Goal: Transaction & Acquisition: Purchase product/service

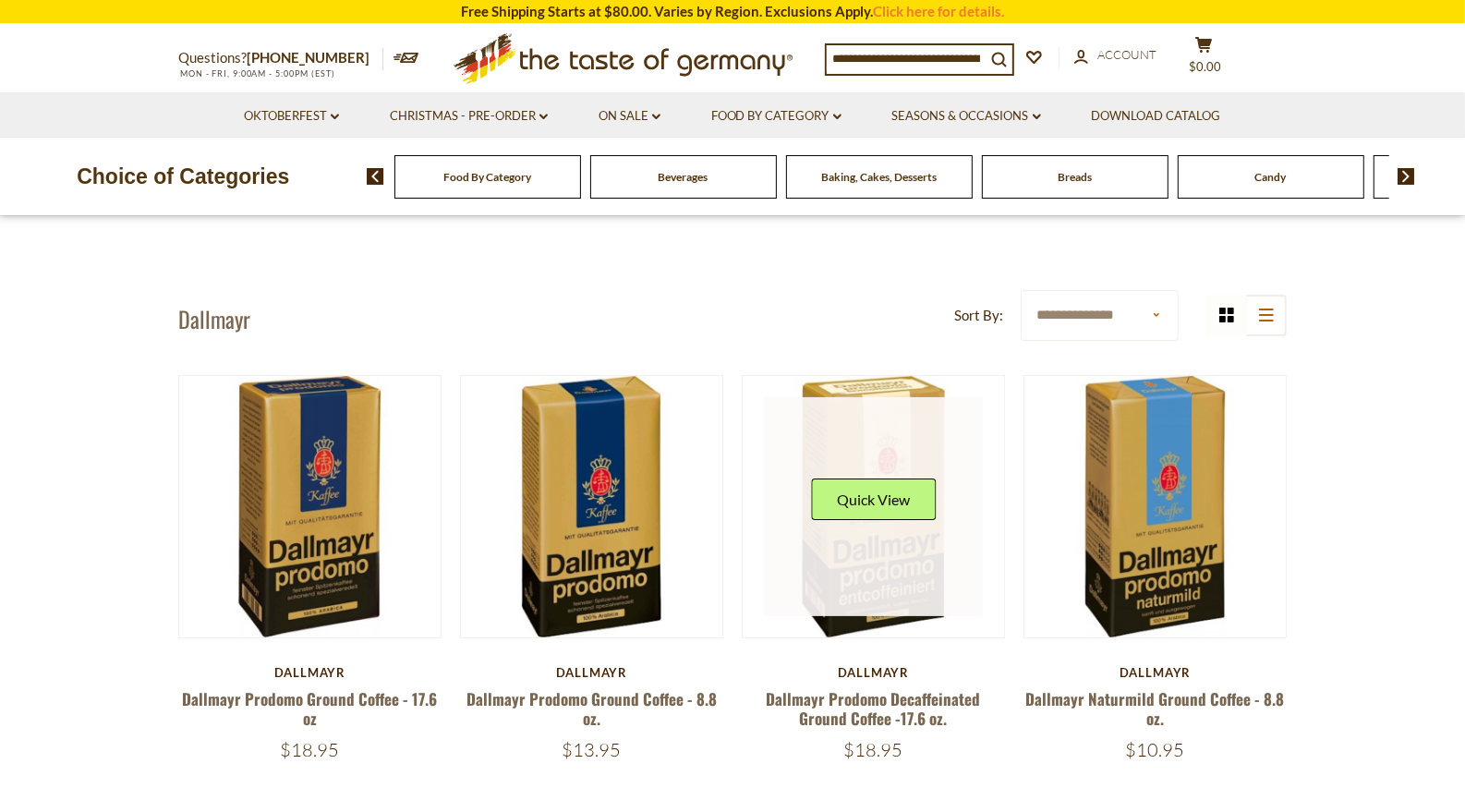
click at [886, 460] on link at bounding box center [874, 507] width 220 height 220
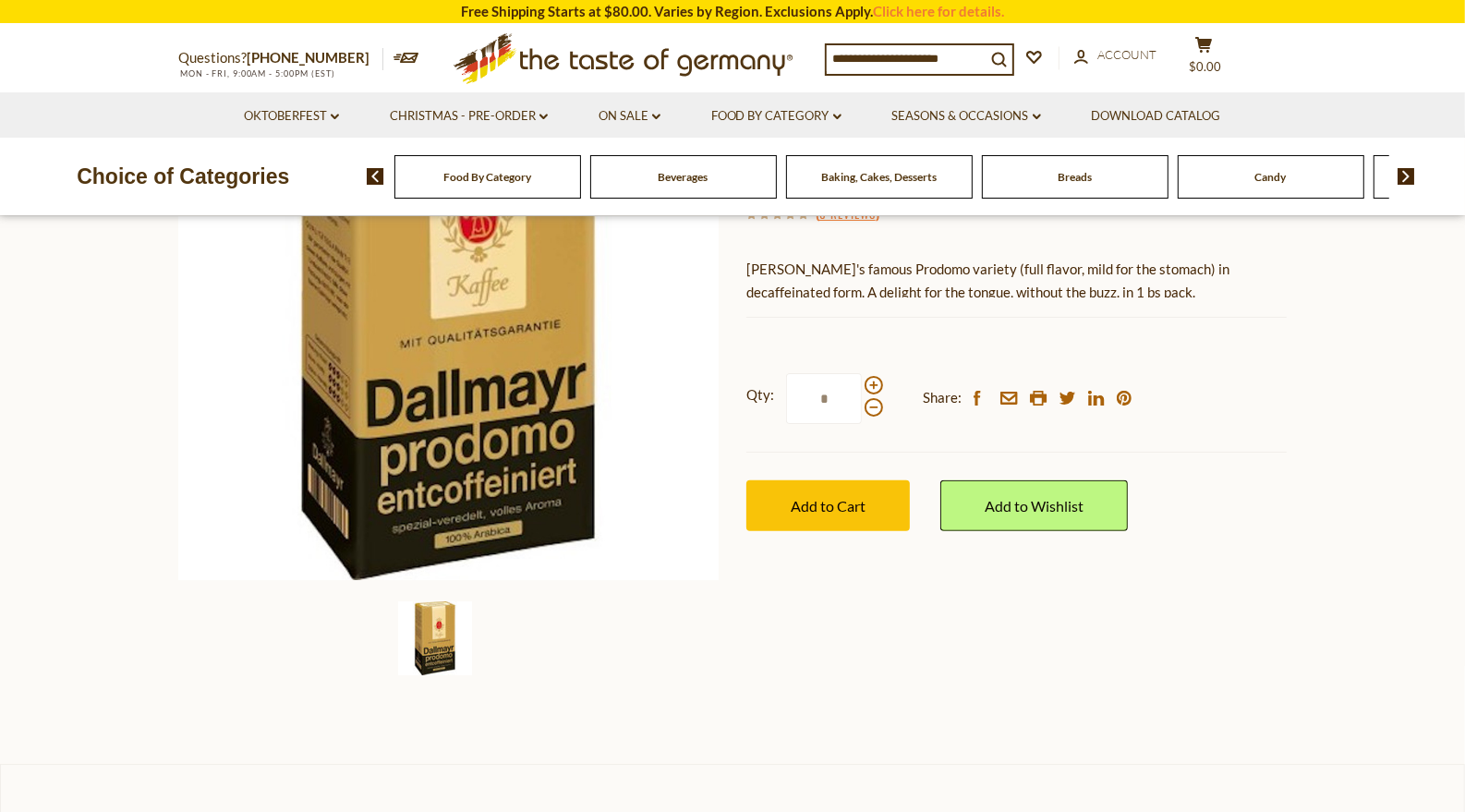
scroll to position [286, 0]
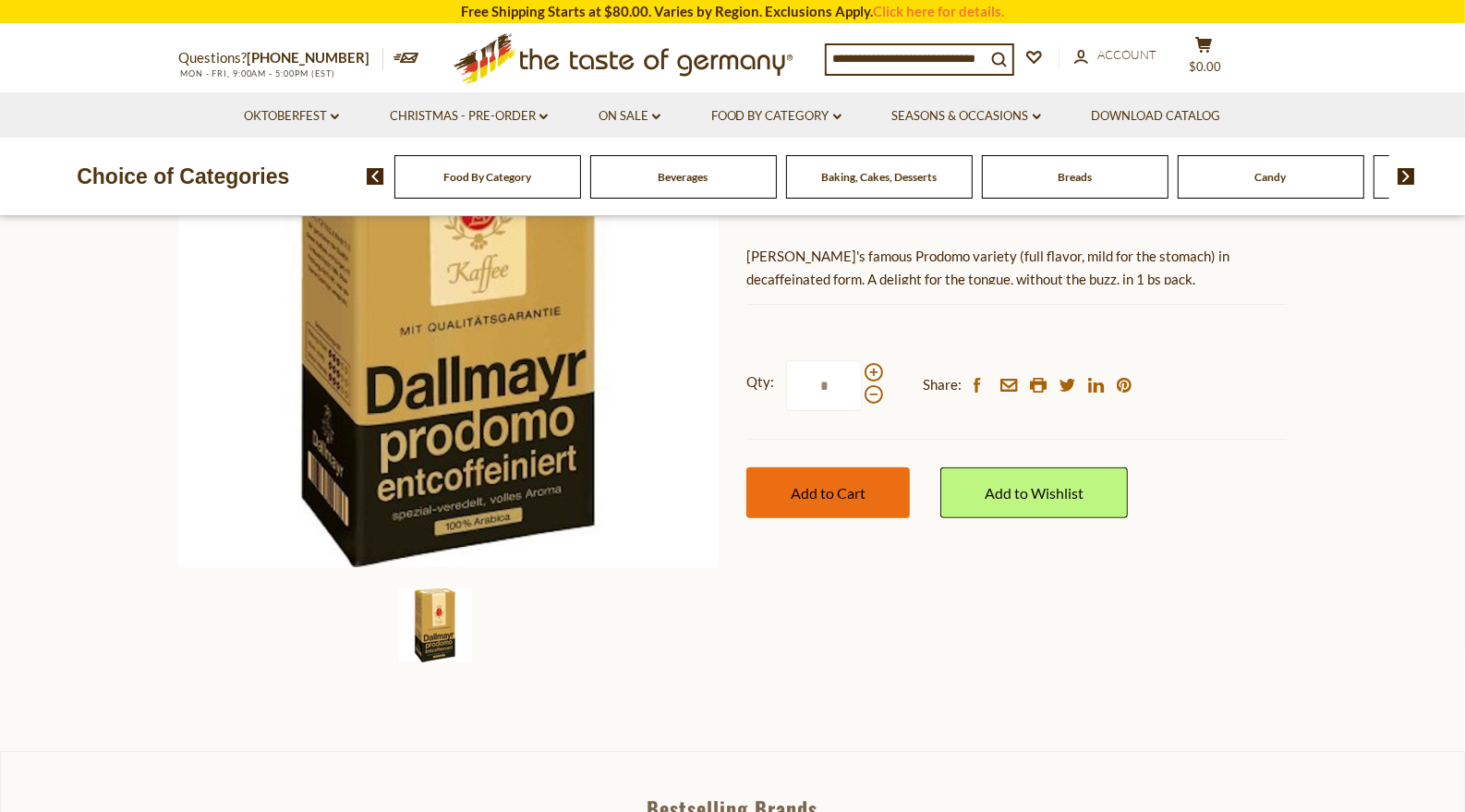
click at [819, 489] on span "Add to Cart" at bounding box center [828, 492] width 75 height 17
click at [566, 115] on li "Christmas - PRE-ORDER dropdown_arrow All Christmas - PRE-ORDER Christmas Cookie…" at bounding box center [468, 114] width 207 height 46
click at [569, 69] on icon ".st0{fill:#EDD300;} .st1{fill:#D33E21;}" at bounding box center [623, 59] width 345 height 68
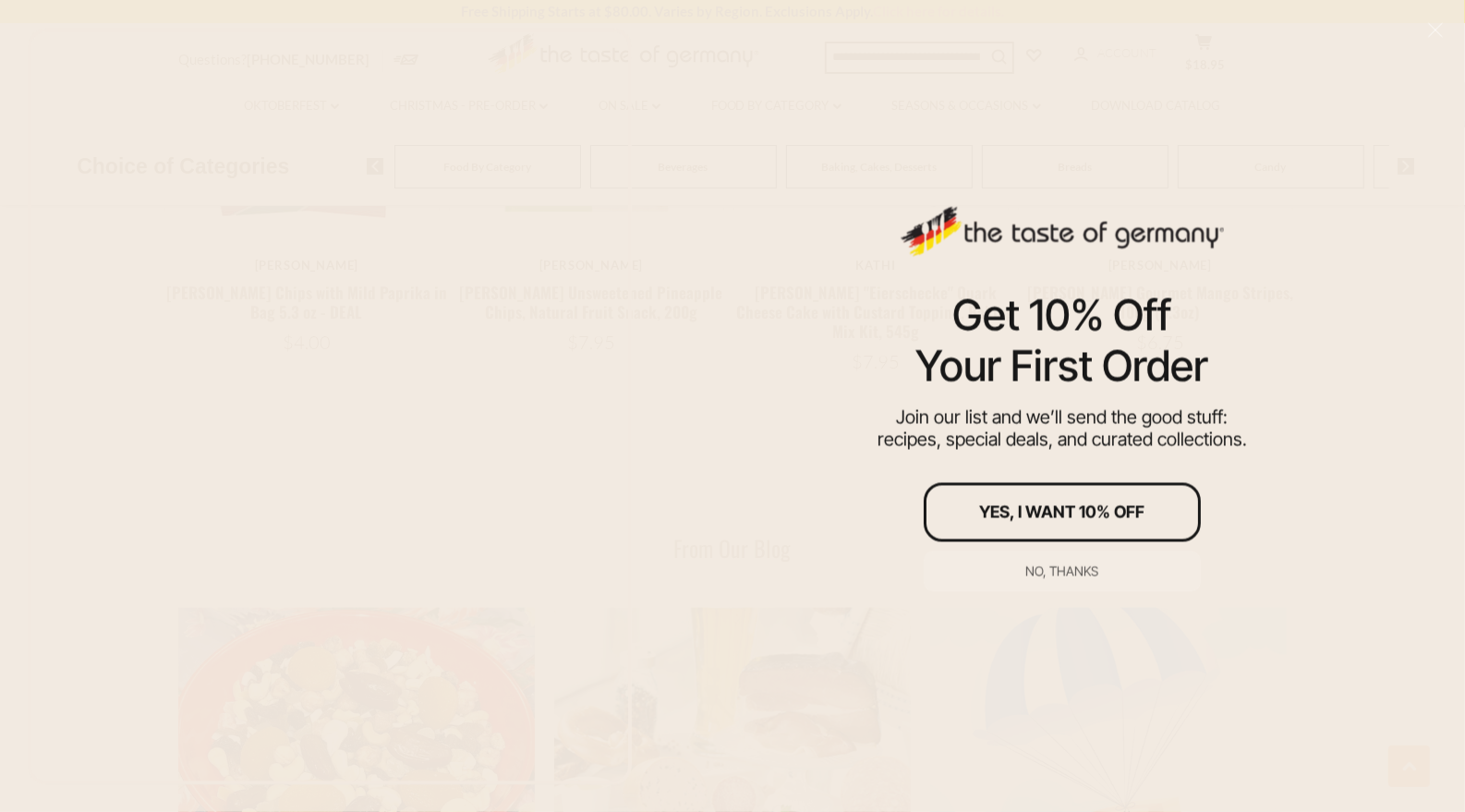
scroll to position [1733, 0]
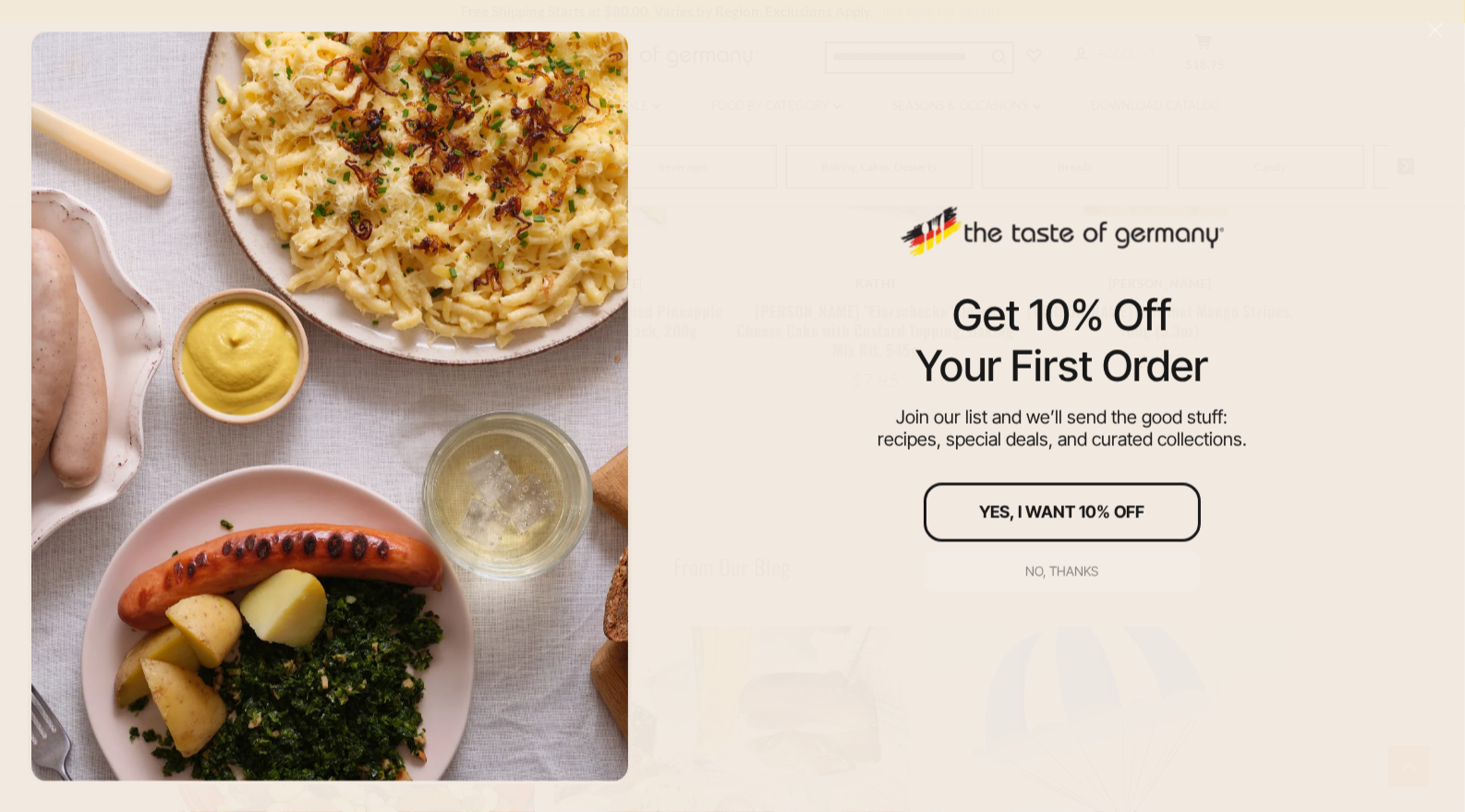
click at [1048, 578] on button "No, thanks" at bounding box center [1063, 571] width 277 height 41
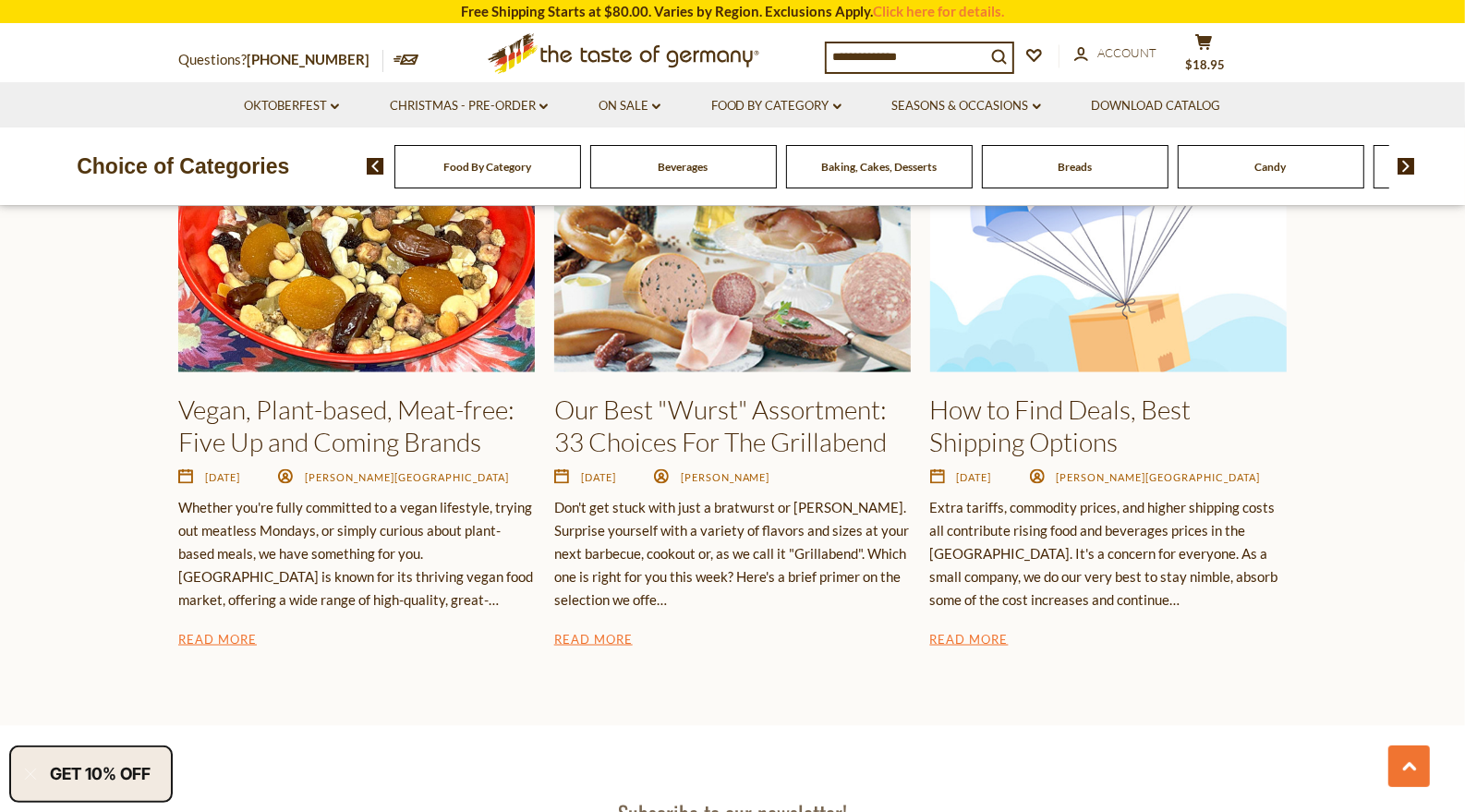
scroll to position [2254, 0]
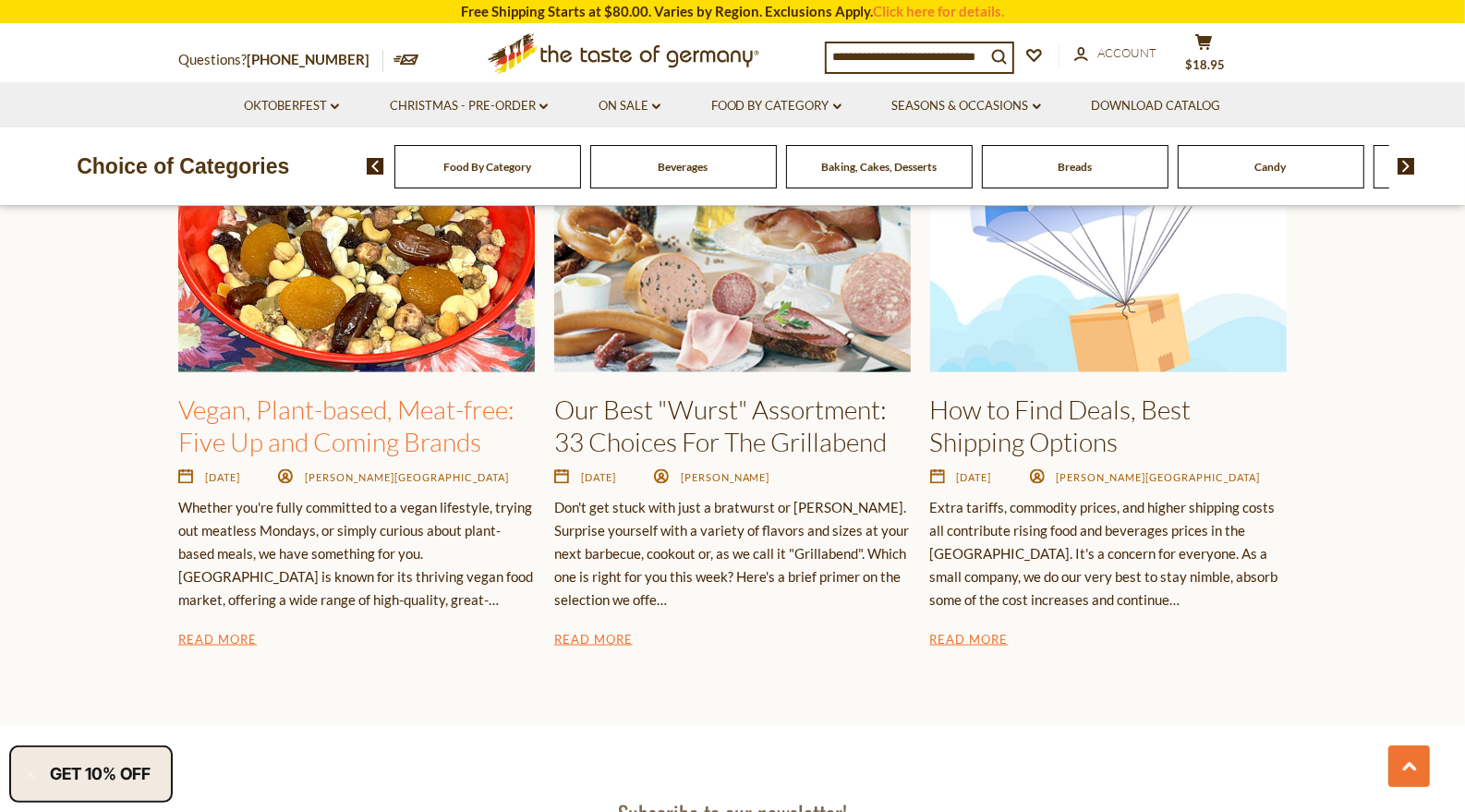
click at [276, 453] on link "Vegan, Plant-based, Meat-free: Five Up and Coming Brands" at bounding box center [346, 425] width 336 height 64
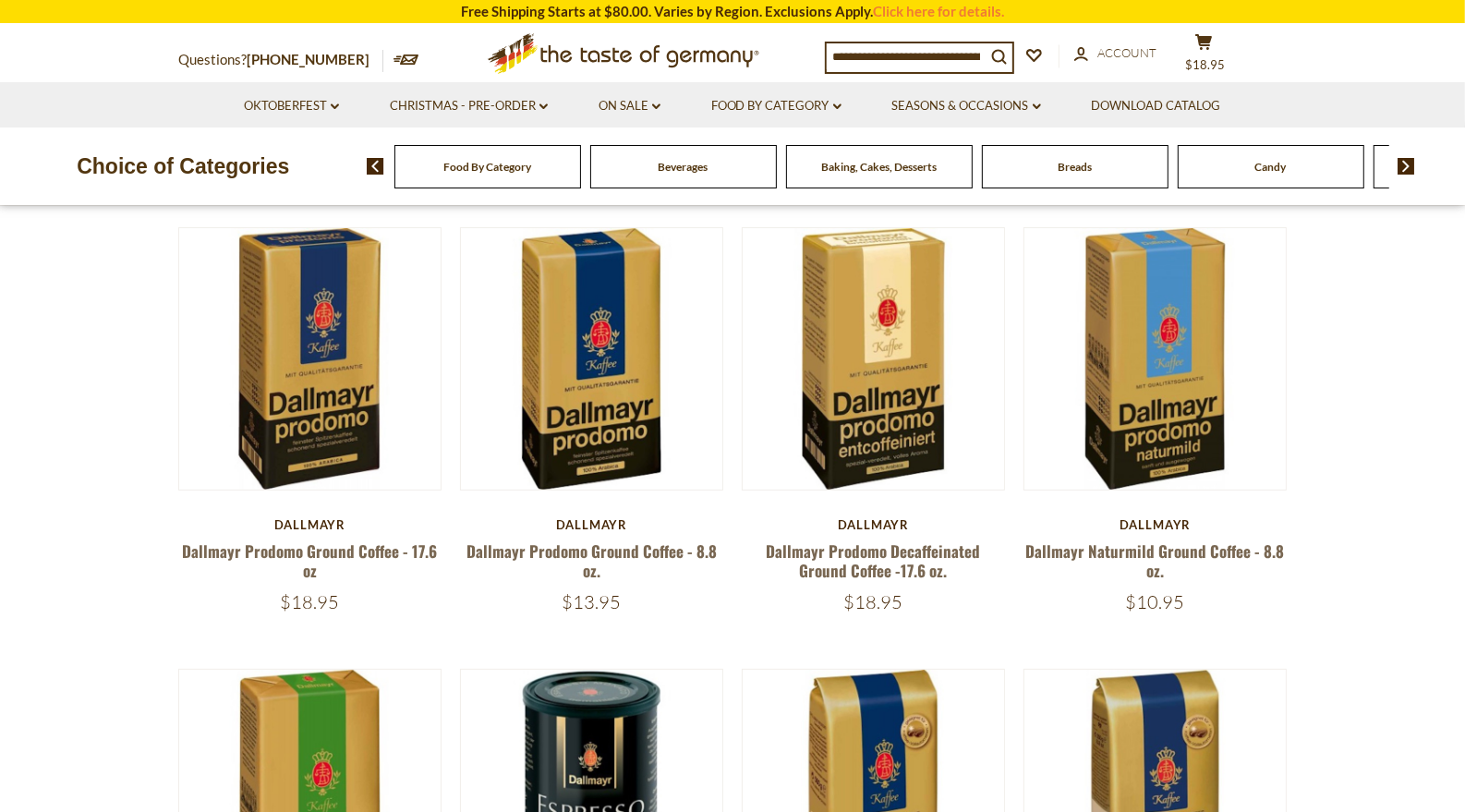
scroll to position [149, 0]
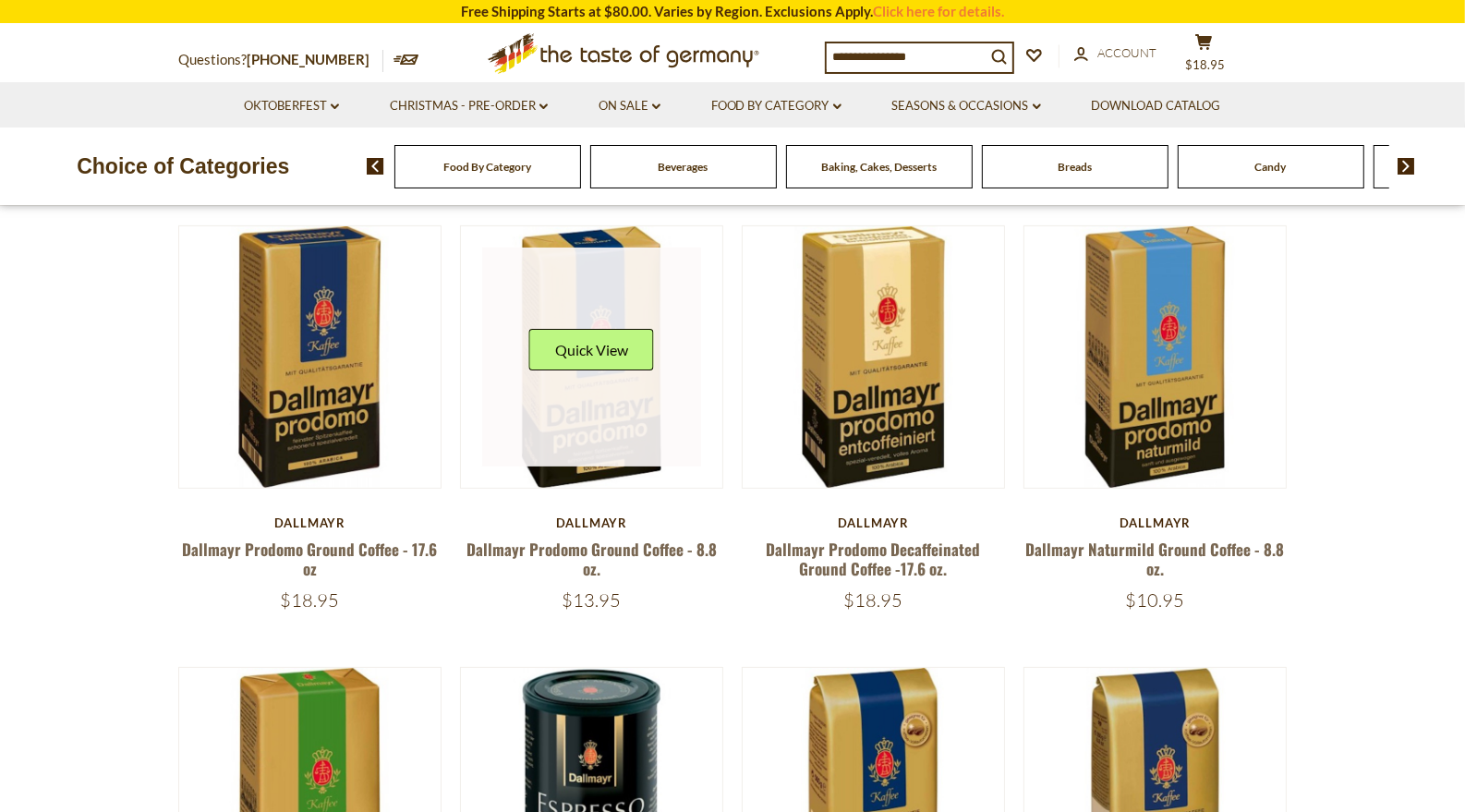
click at [606, 457] on link at bounding box center [591, 357] width 220 height 220
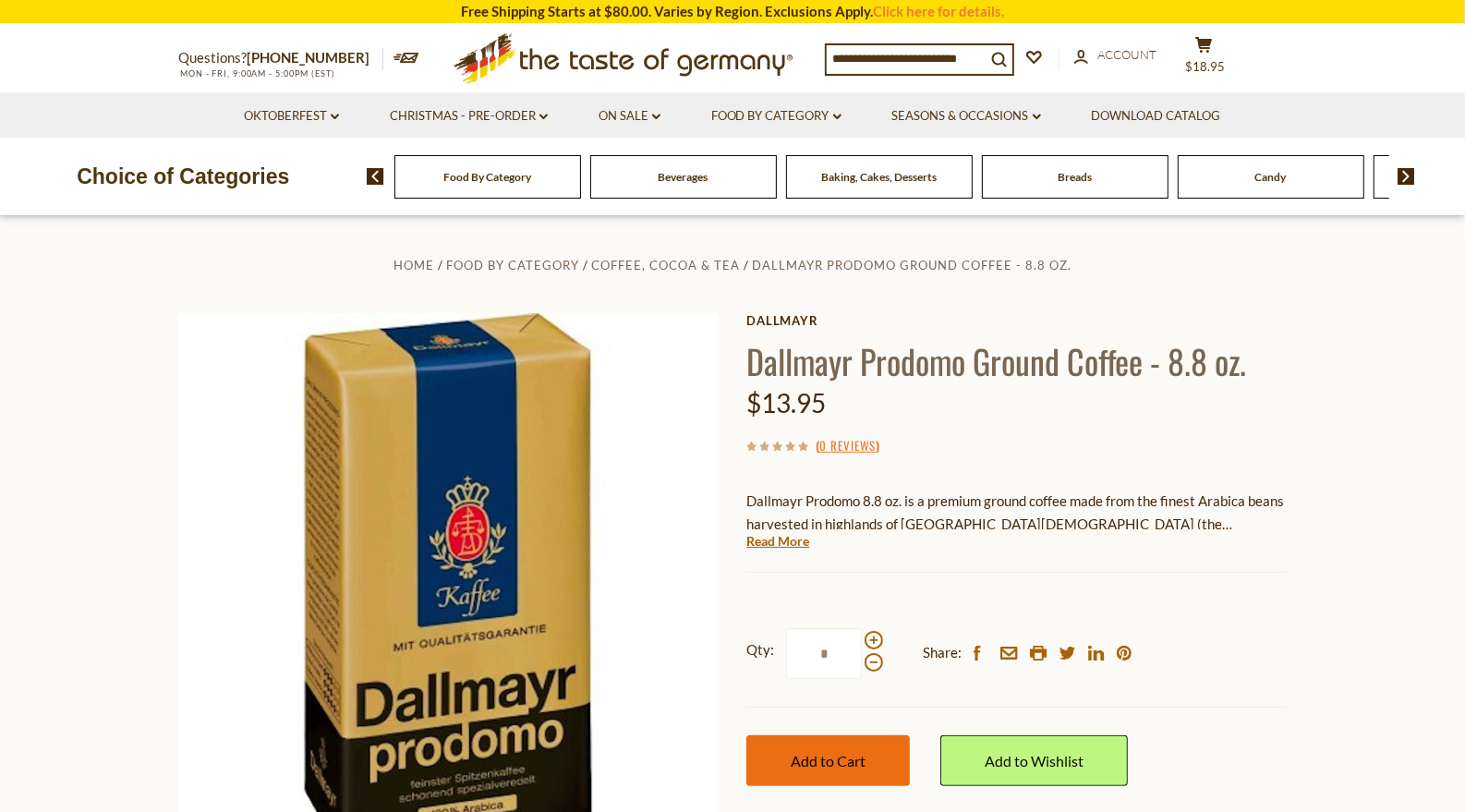
click at [850, 754] on span "Add to Cart" at bounding box center [828, 761] width 75 height 17
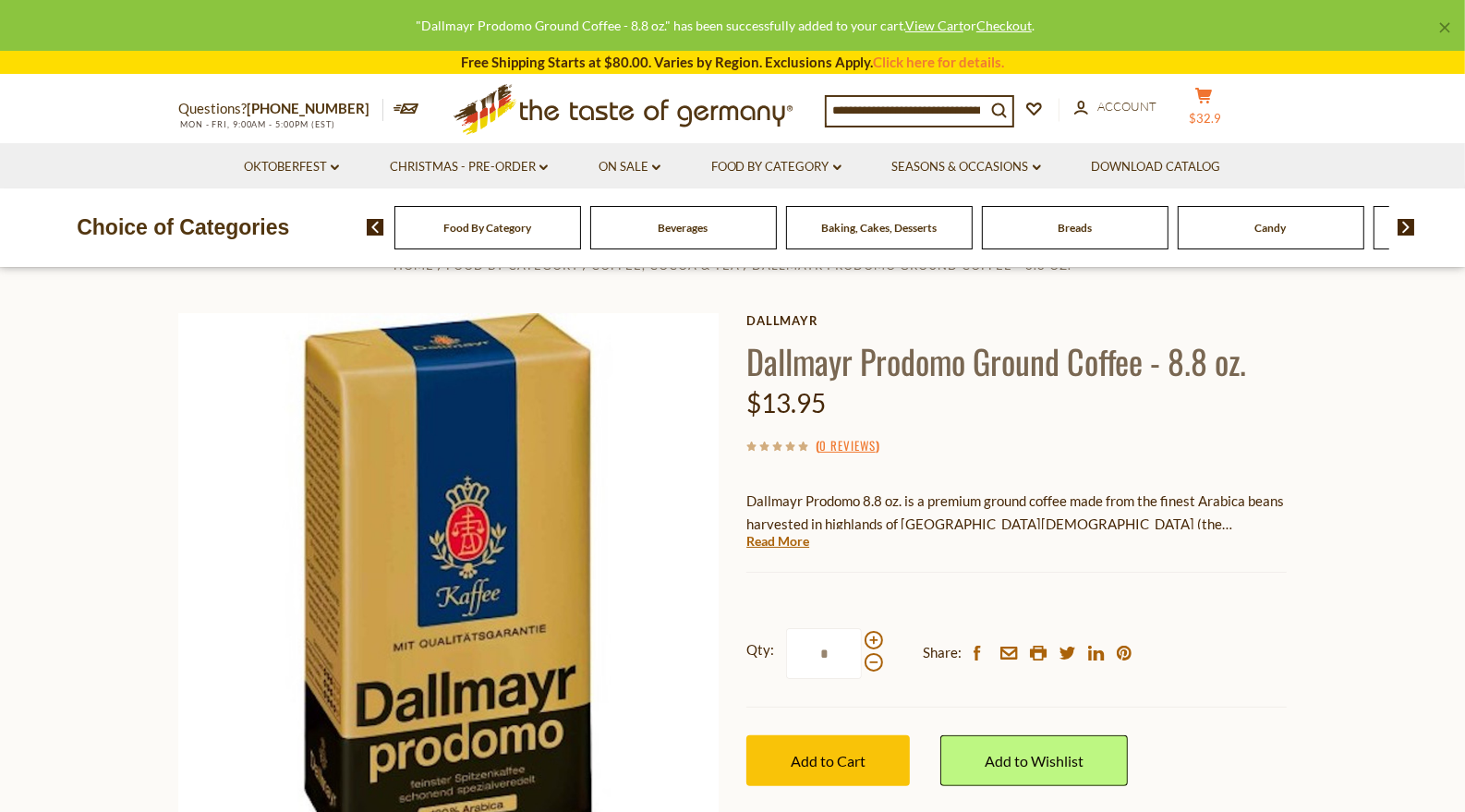
click at [1220, 119] on button "cart $32.9" at bounding box center [1203, 110] width 55 height 47
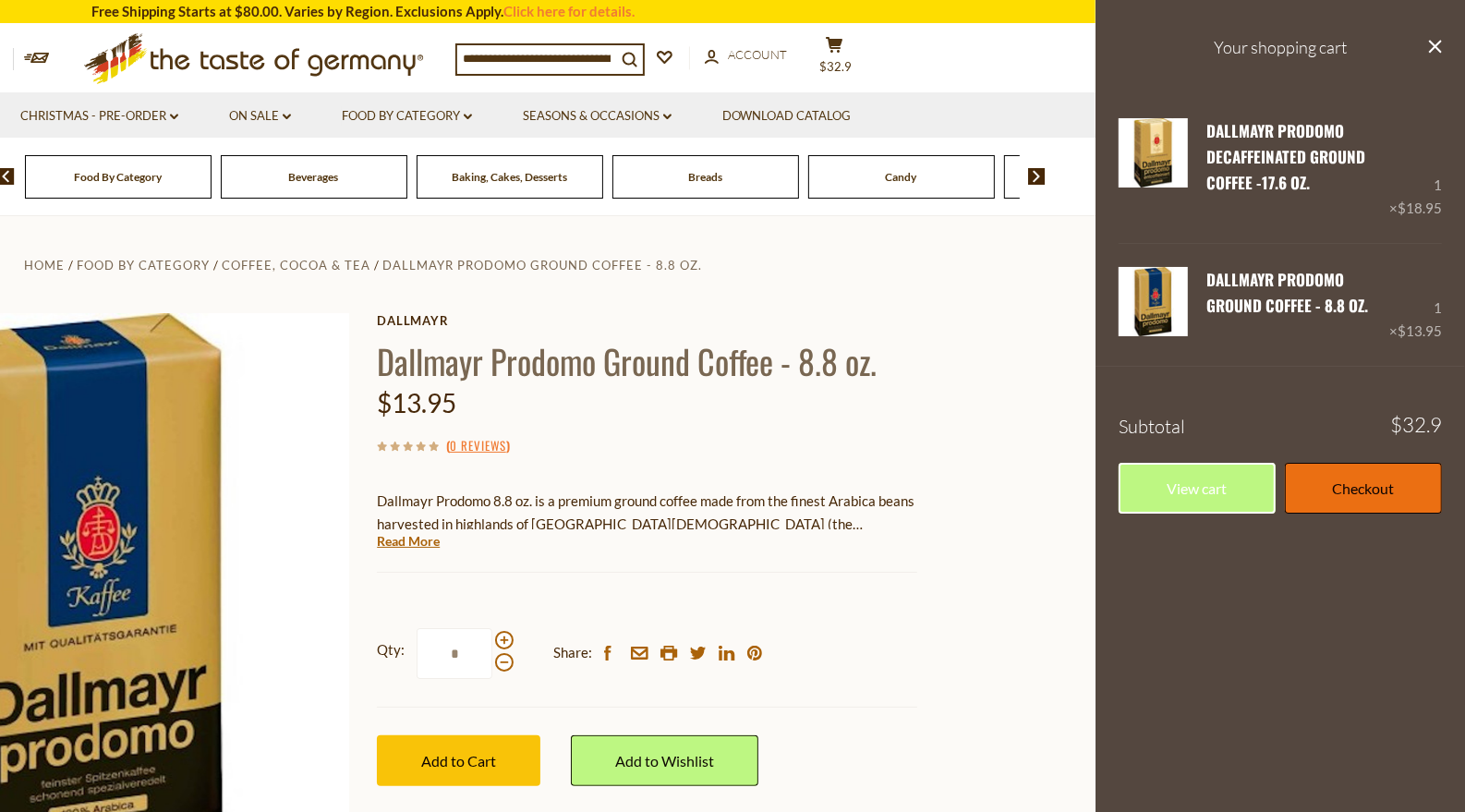
click at [1351, 507] on link "Checkout" at bounding box center [1364, 487] width 157 height 50
